Goal: Information Seeking & Learning: Learn about a topic

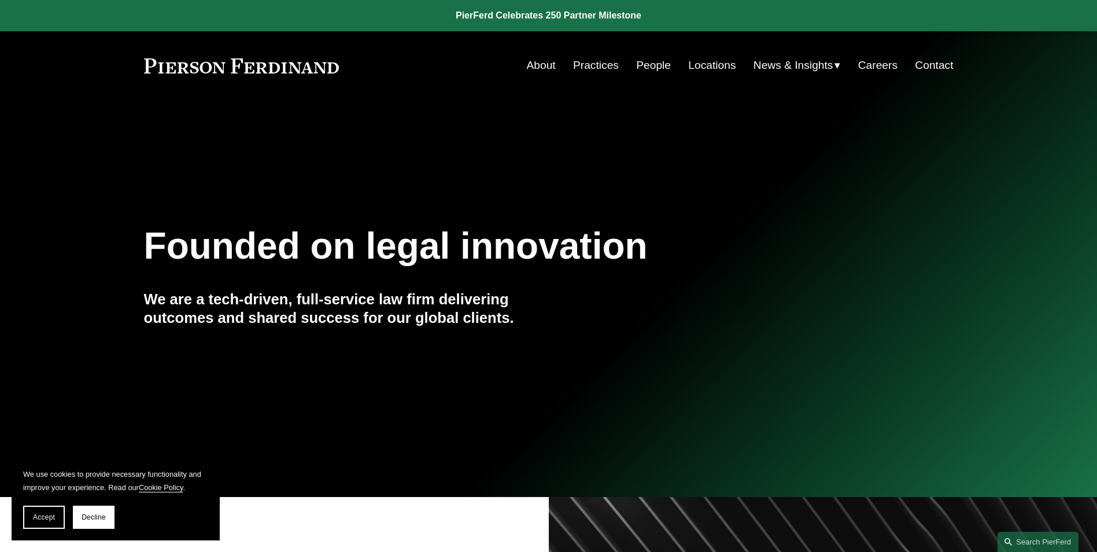
click at [649, 68] on link "People" at bounding box center [653, 65] width 35 height 22
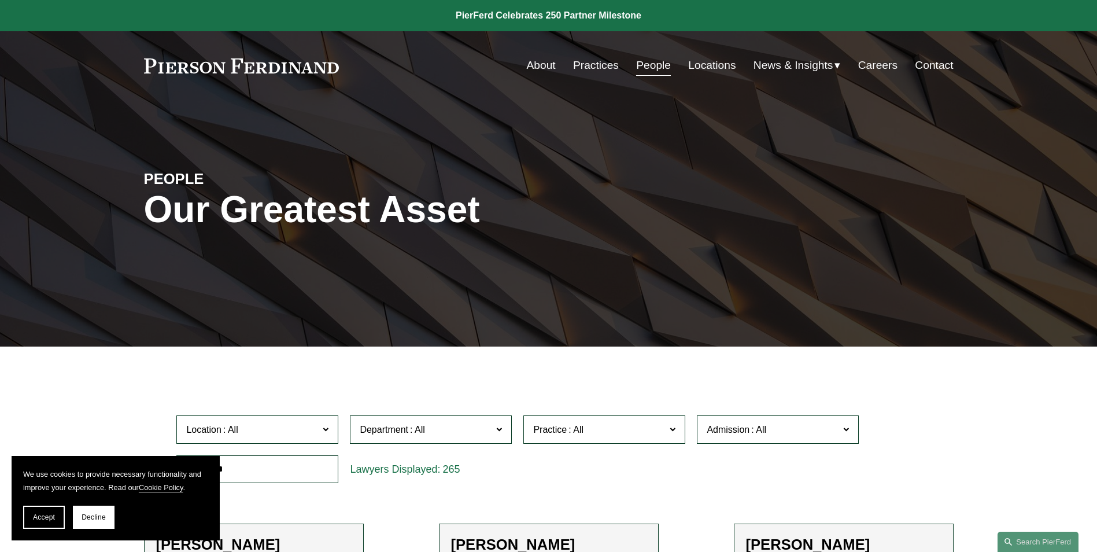
scroll to position [289, 0]
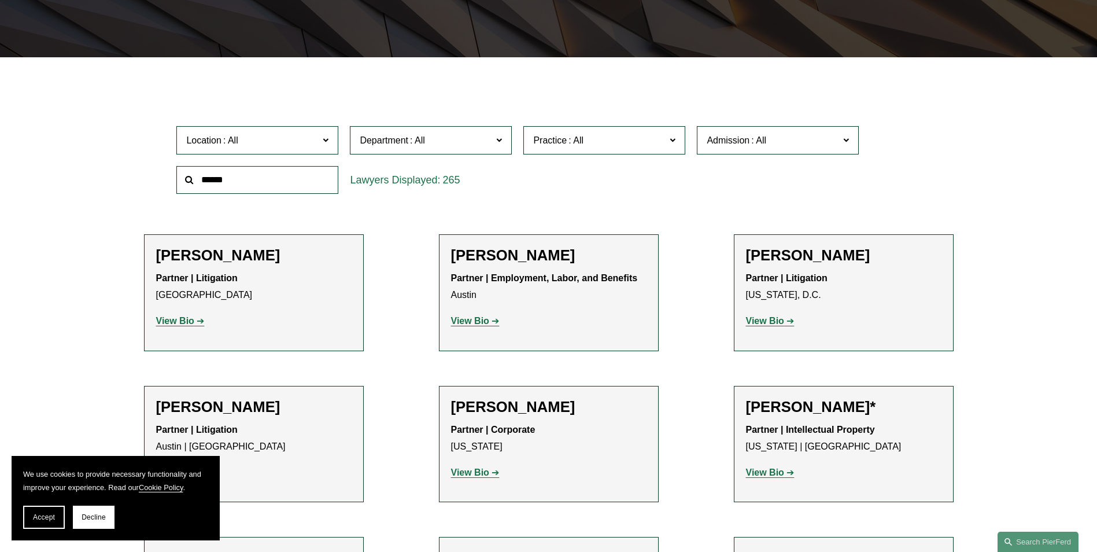
click at [286, 180] on input "text" at bounding box center [257, 180] width 162 height 28
type input "****"
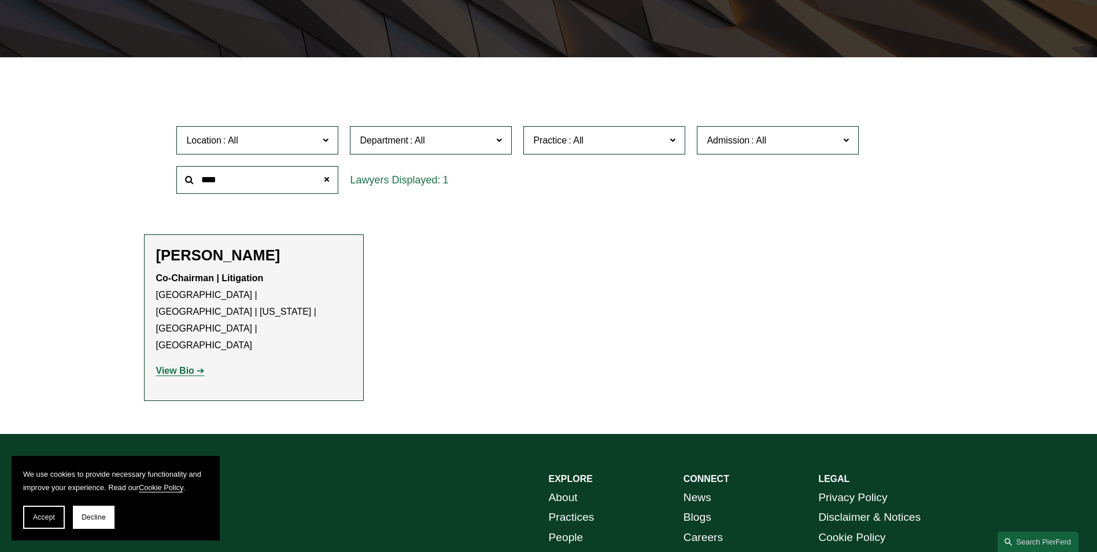
click at [188, 365] on strong "View Bio" at bounding box center [175, 370] width 38 height 10
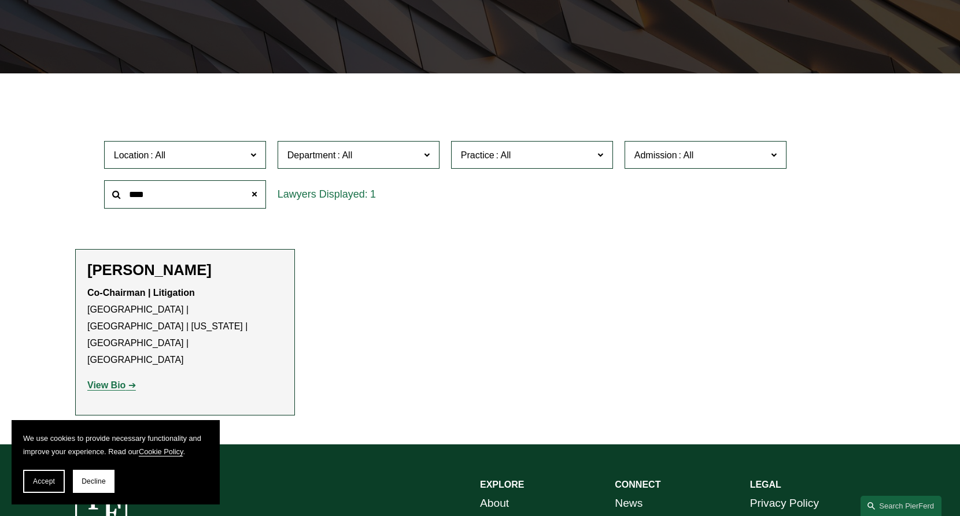
scroll to position [0, 0]
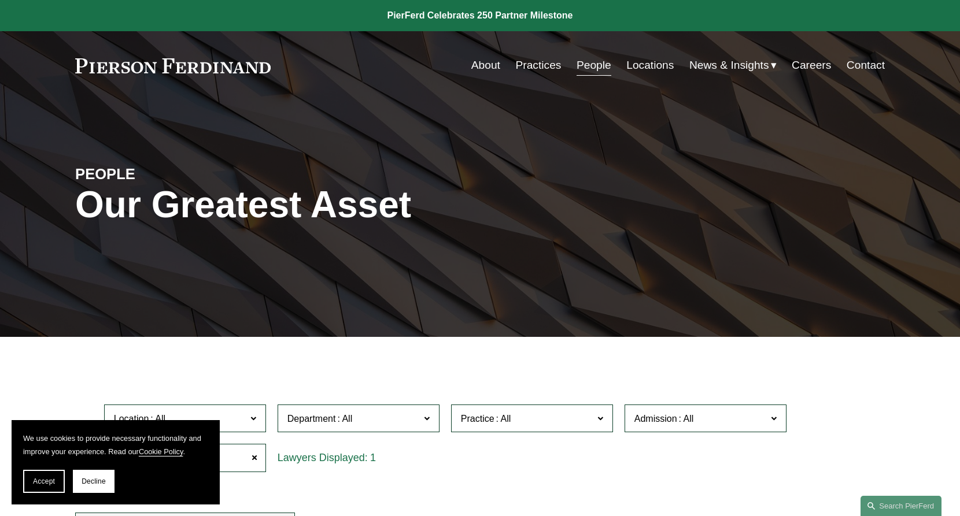
click at [839, 352] on div at bounding box center [480, 345] width 960 height 17
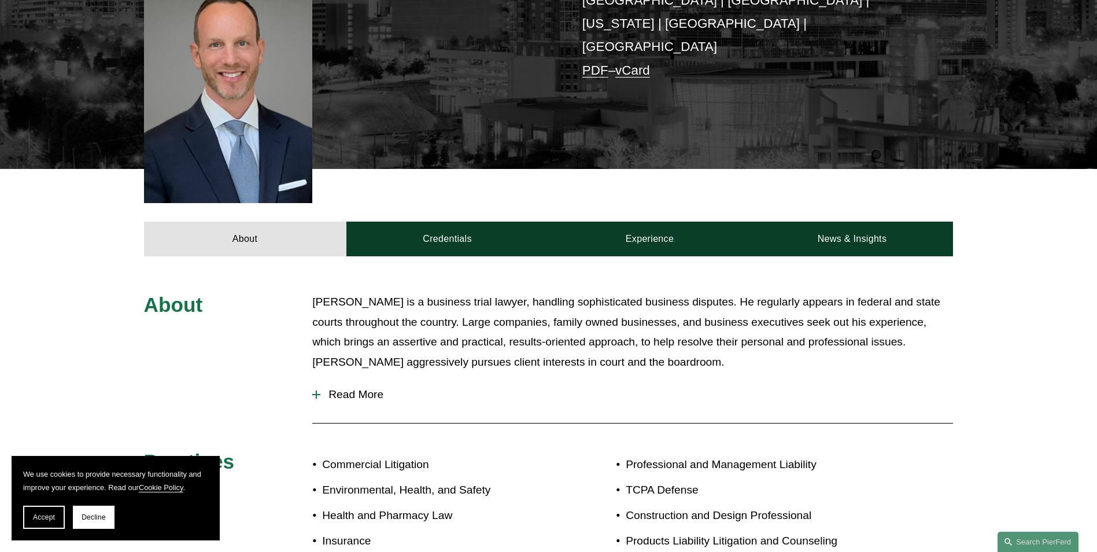
scroll to position [173, 0]
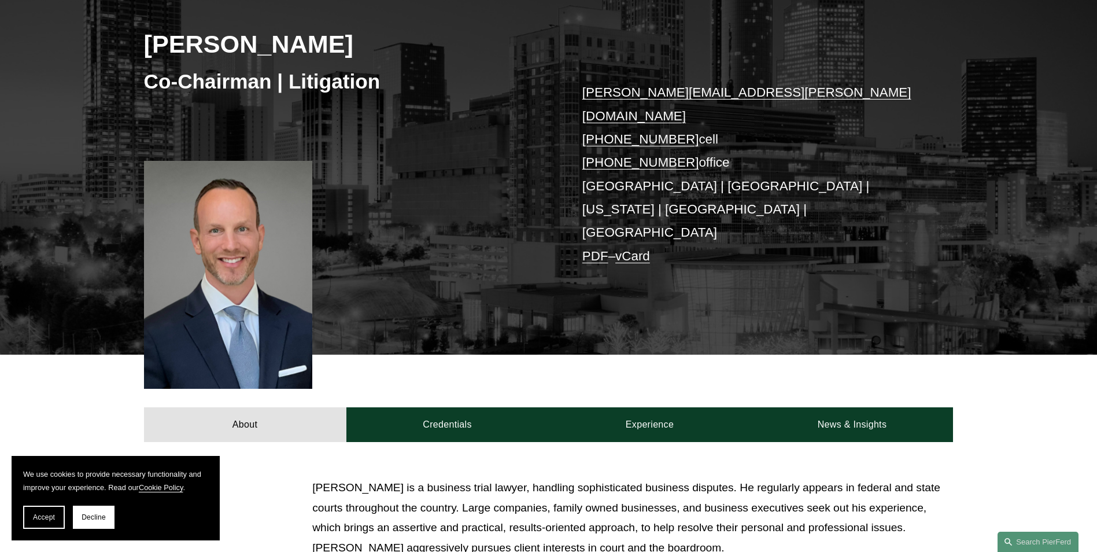
click at [453, 354] on div "About Credentials Experience News & Insights" at bounding box center [548, 397] width 1097 height 87
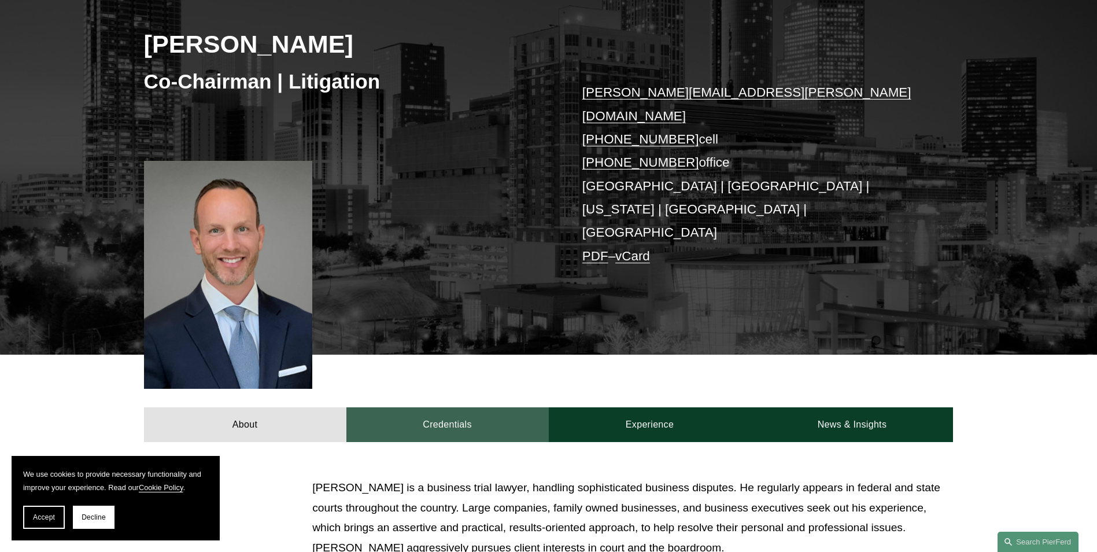
click at [460, 407] on link "Credentials" at bounding box center [447, 424] width 202 height 35
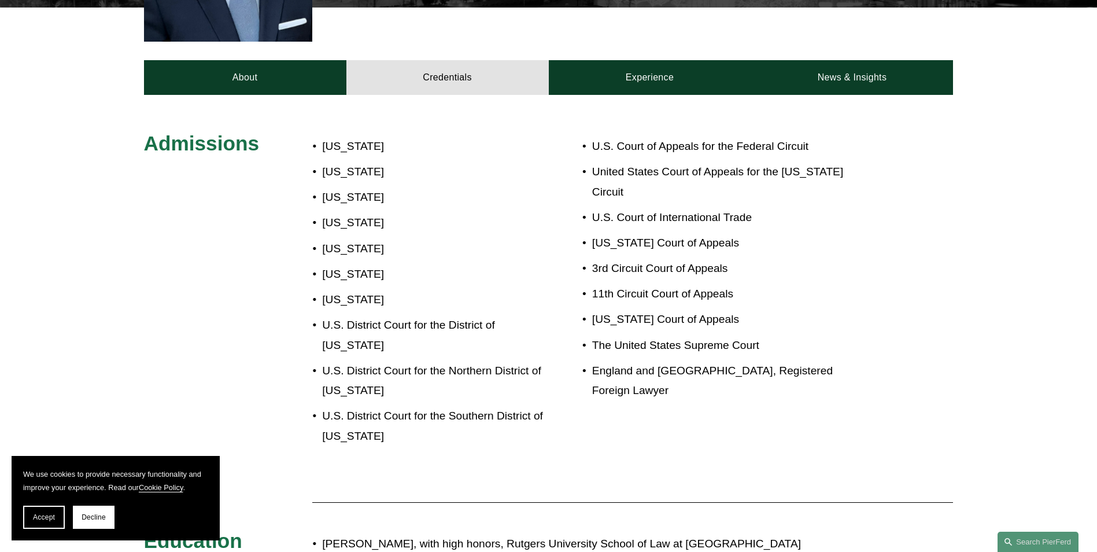
scroll to position [347, 0]
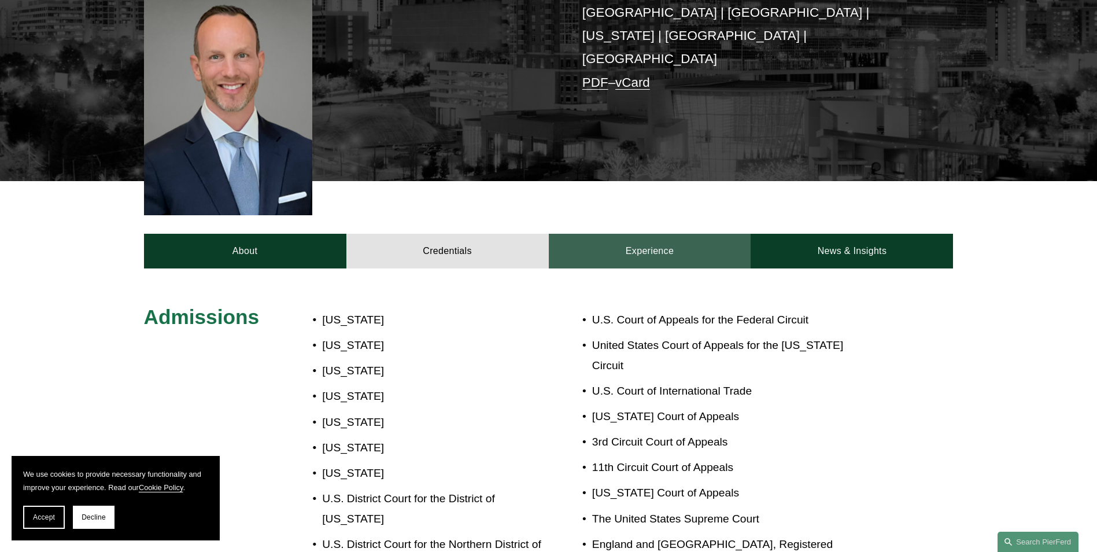
click at [675, 234] on link "Experience" at bounding box center [650, 251] width 202 height 35
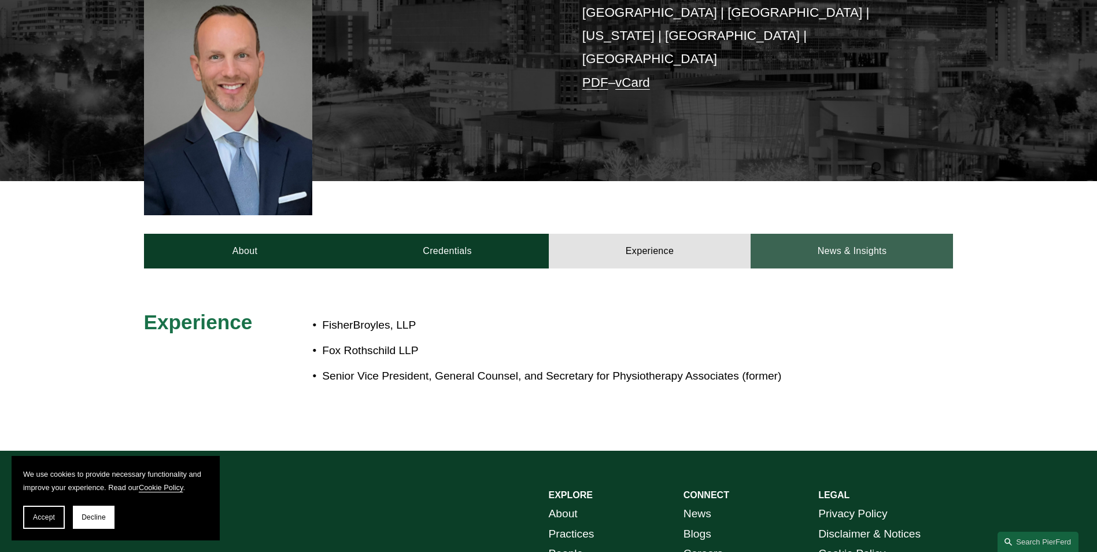
click at [857, 234] on link "News & Insights" at bounding box center [852, 251] width 202 height 35
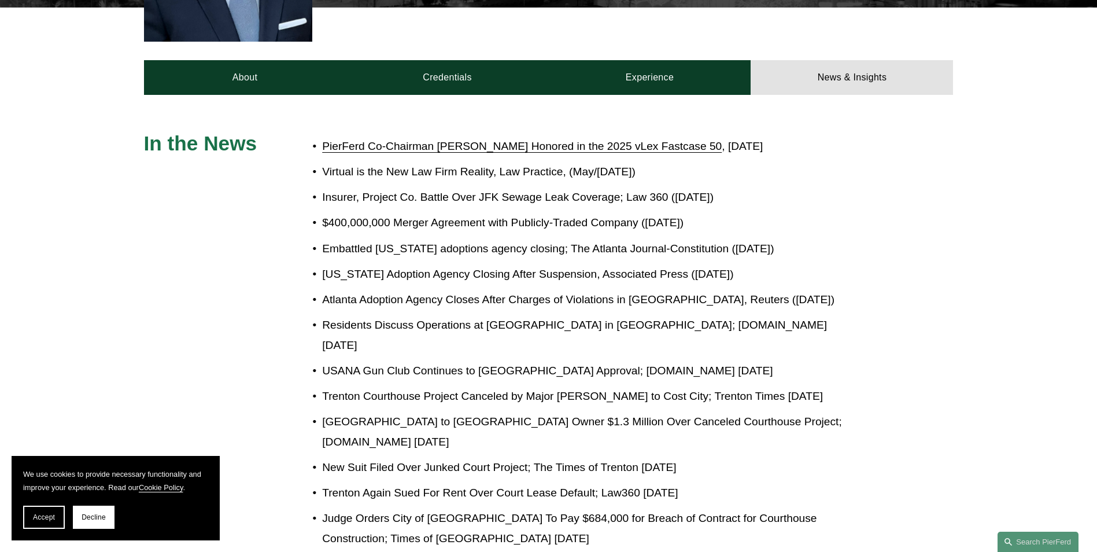
scroll to position [289, 0]
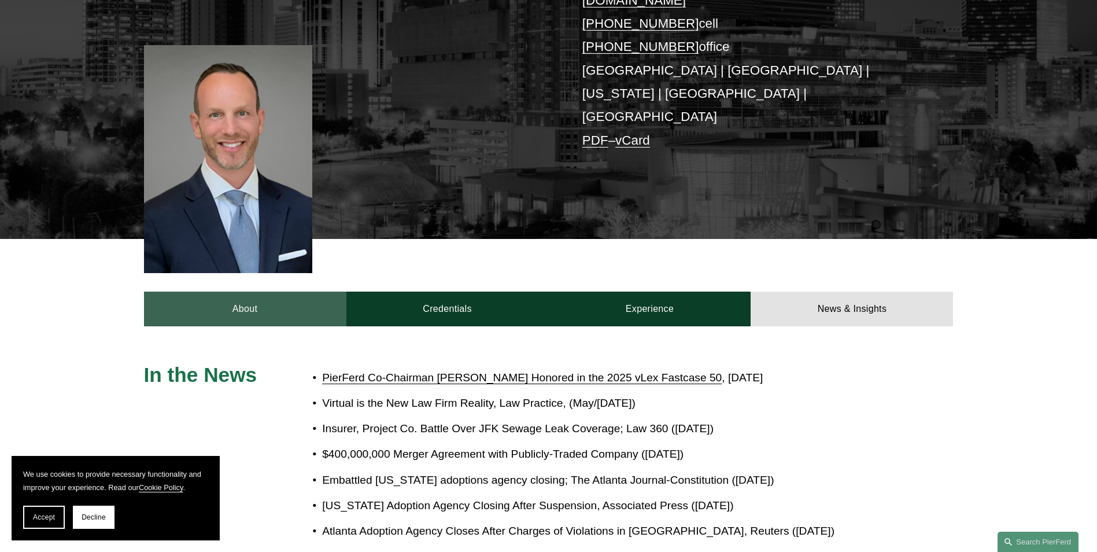
drag, startPoint x: 257, startPoint y: 243, endPoint x: 284, endPoint y: 248, distance: 27.7
click at [259, 291] on link "About" at bounding box center [245, 308] width 202 height 35
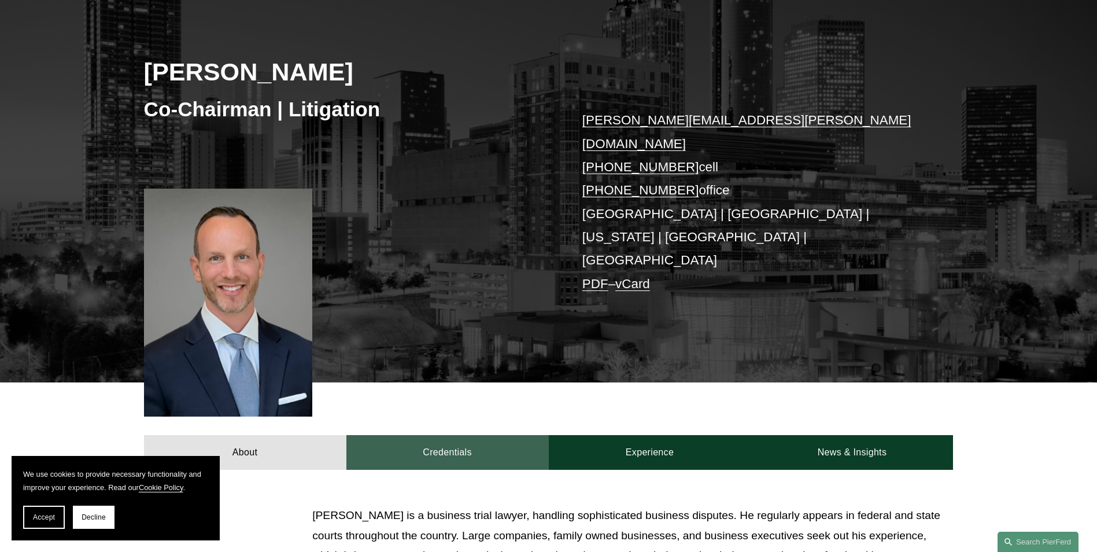
scroll to position [0, 0]
